Goal: Go to known website: Access a specific website the user already knows

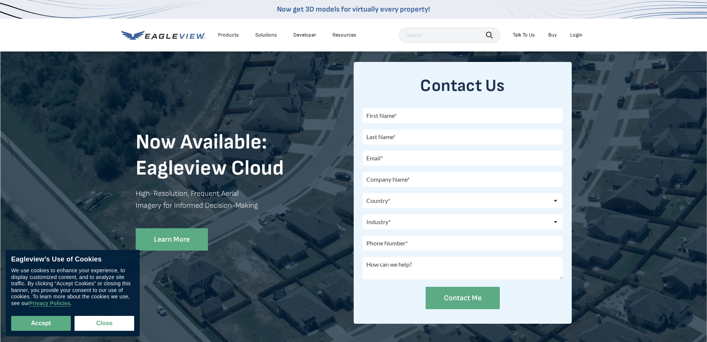
click at [579, 34] on div "Login" at bounding box center [576, 35] width 12 height 7
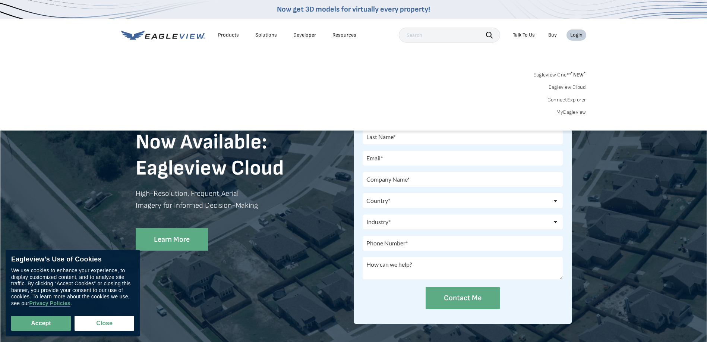
click at [554, 101] on link "ConnectExplorer" at bounding box center [566, 99] width 39 height 7
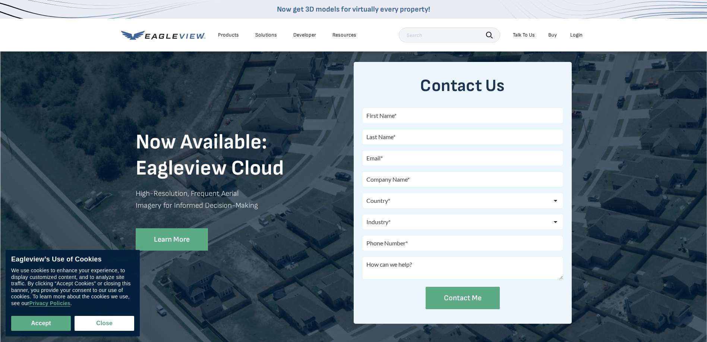
click at [575, 34] on div "Login" at bounding box center [576, 35] width 12 height 7
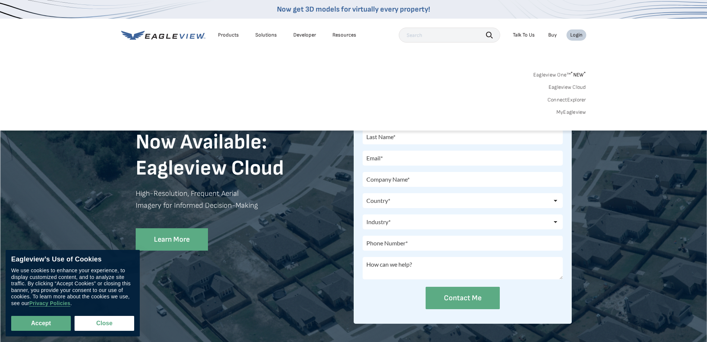
click at [553, 76] on link "Eagleview One™ * NEW *" at bounding box center [559, 73] width 53 height 9
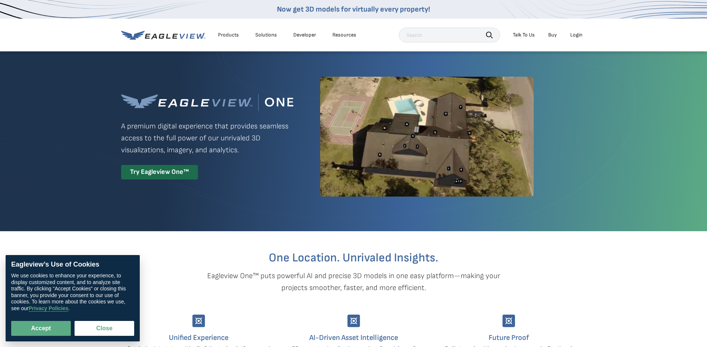
click at [579, 34] on div "Login" at bounding box center [576, 35] width 12 height 7
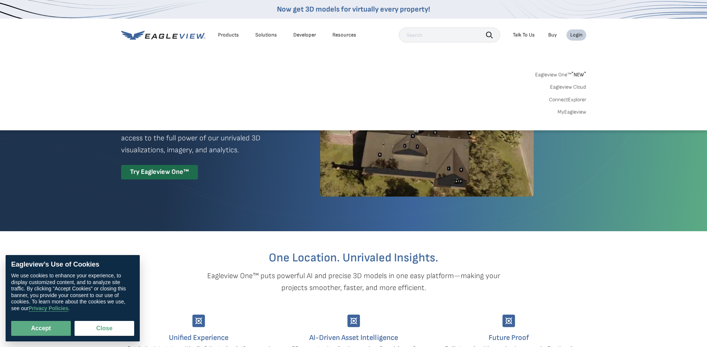
click at [569, 86] on link "Eagleview Cloud" at bounding box center [568, 87] width 36 height 7
